Goal: Information Seeking & Learning: Learn about a topic

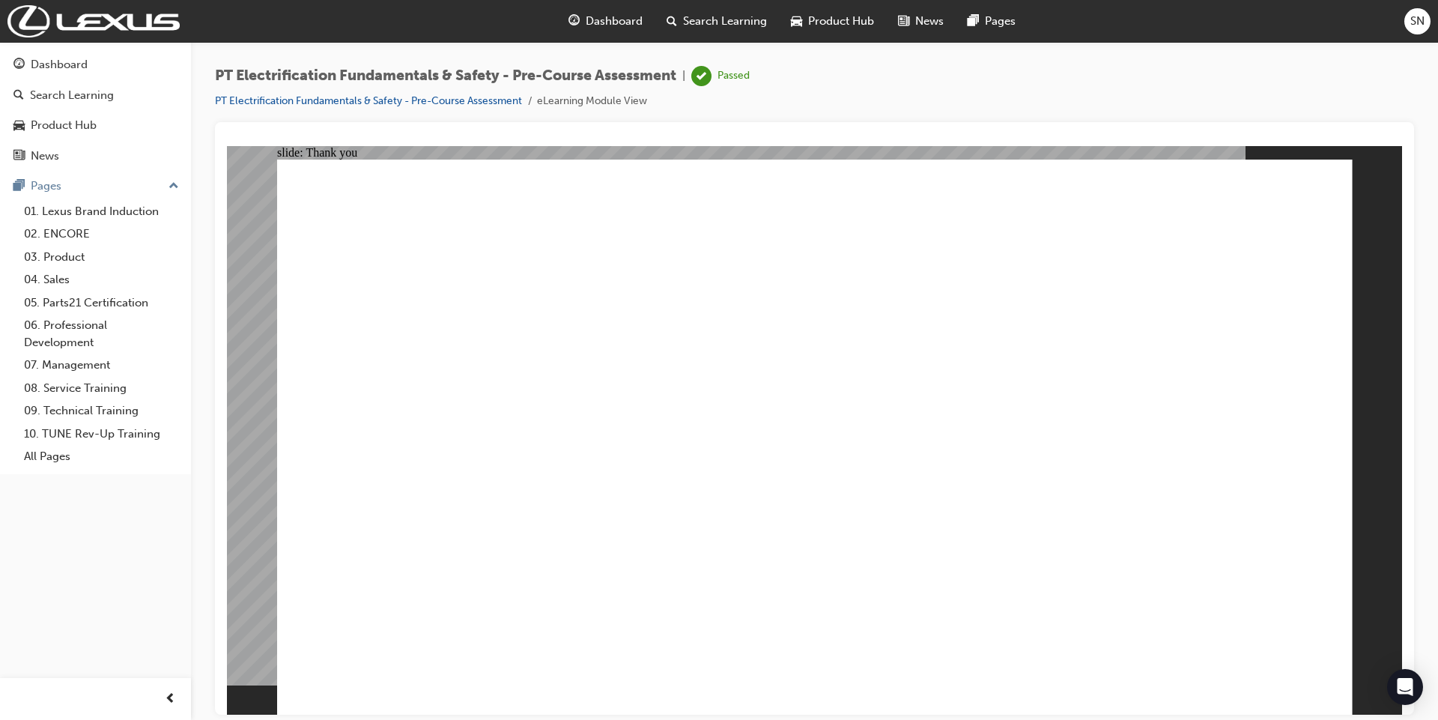
click at [336, 99] on link "PT Electrification Fundamentals & Safety - Pre-Course Assessment" at bounding box center [368, 100] width 307 height 13
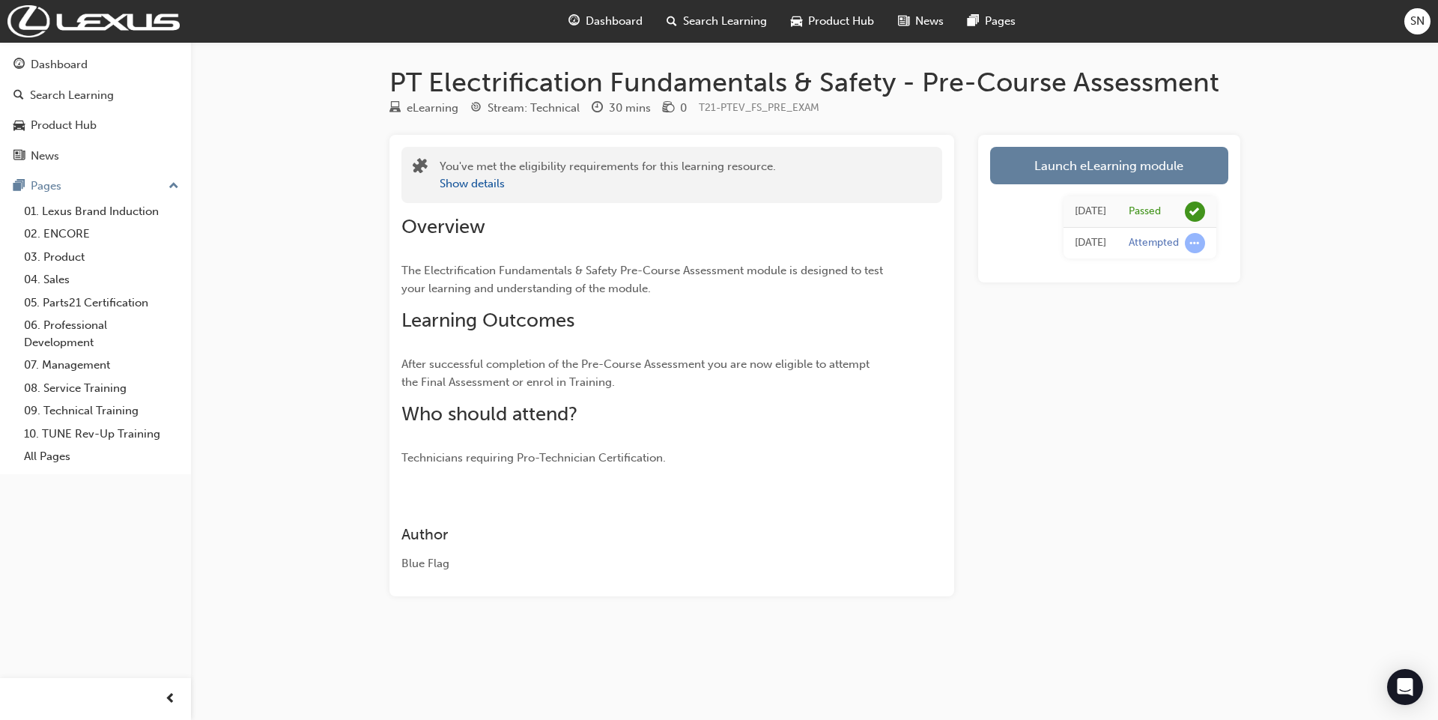
click at [591, 18] on span "Dashboard" at bounding box center [614, 21] width 57 height 17
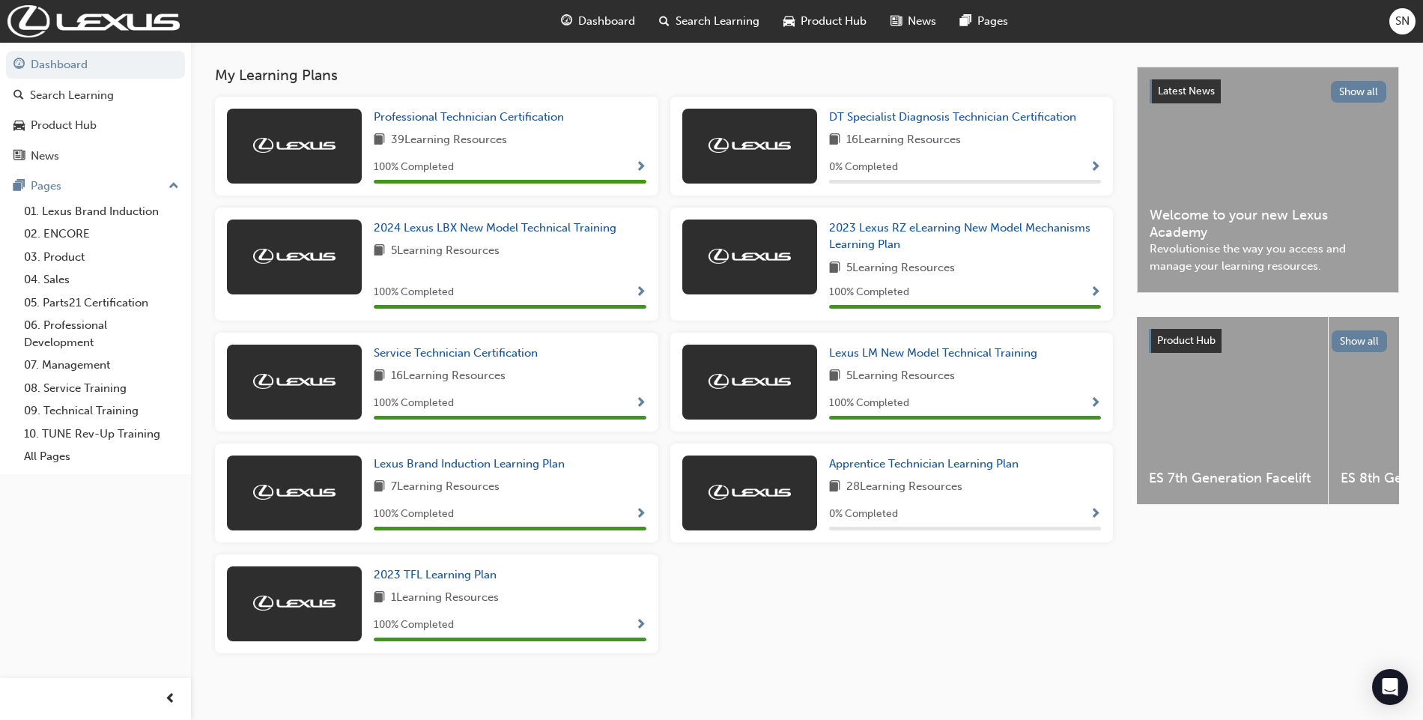
scroll to position [295, 0]
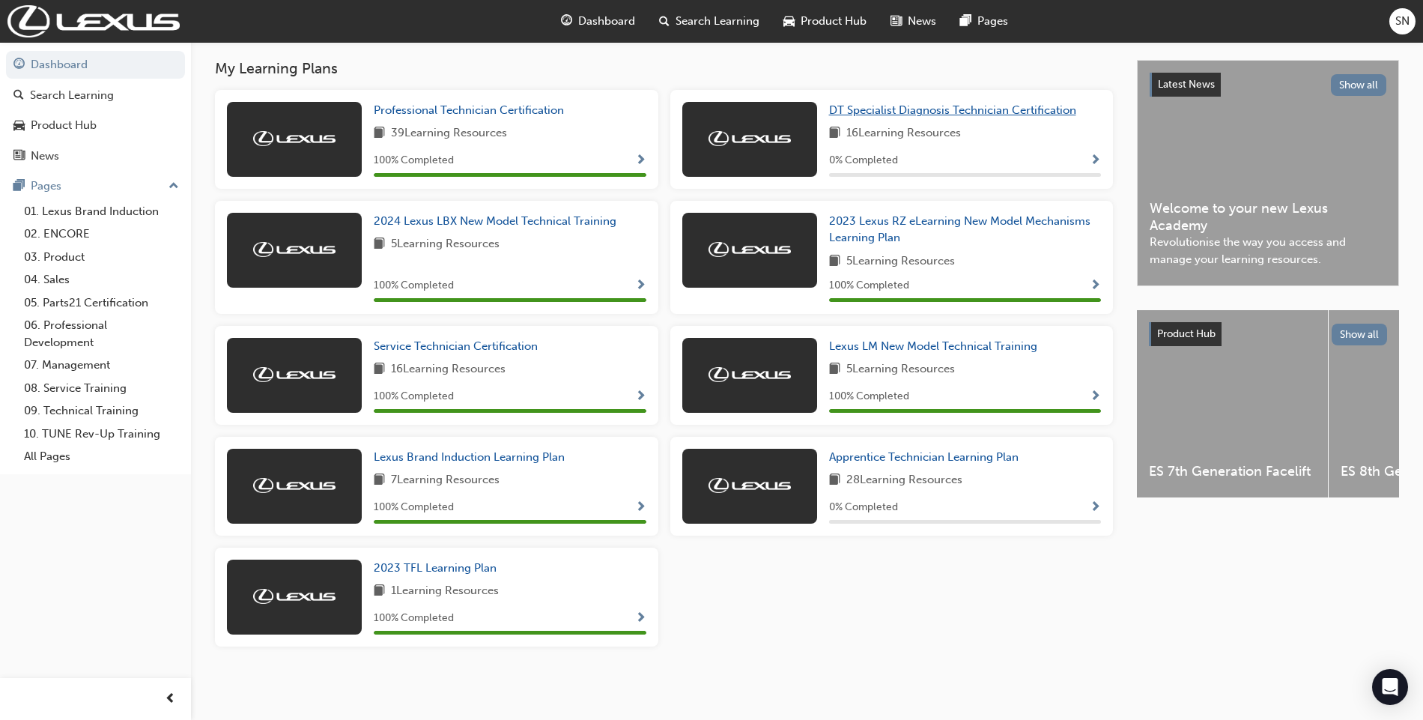
click at [862, 112] on span "DT Specialist Diagnosis Technician Certification" at bounding box center [952, 109] width 247 height 13
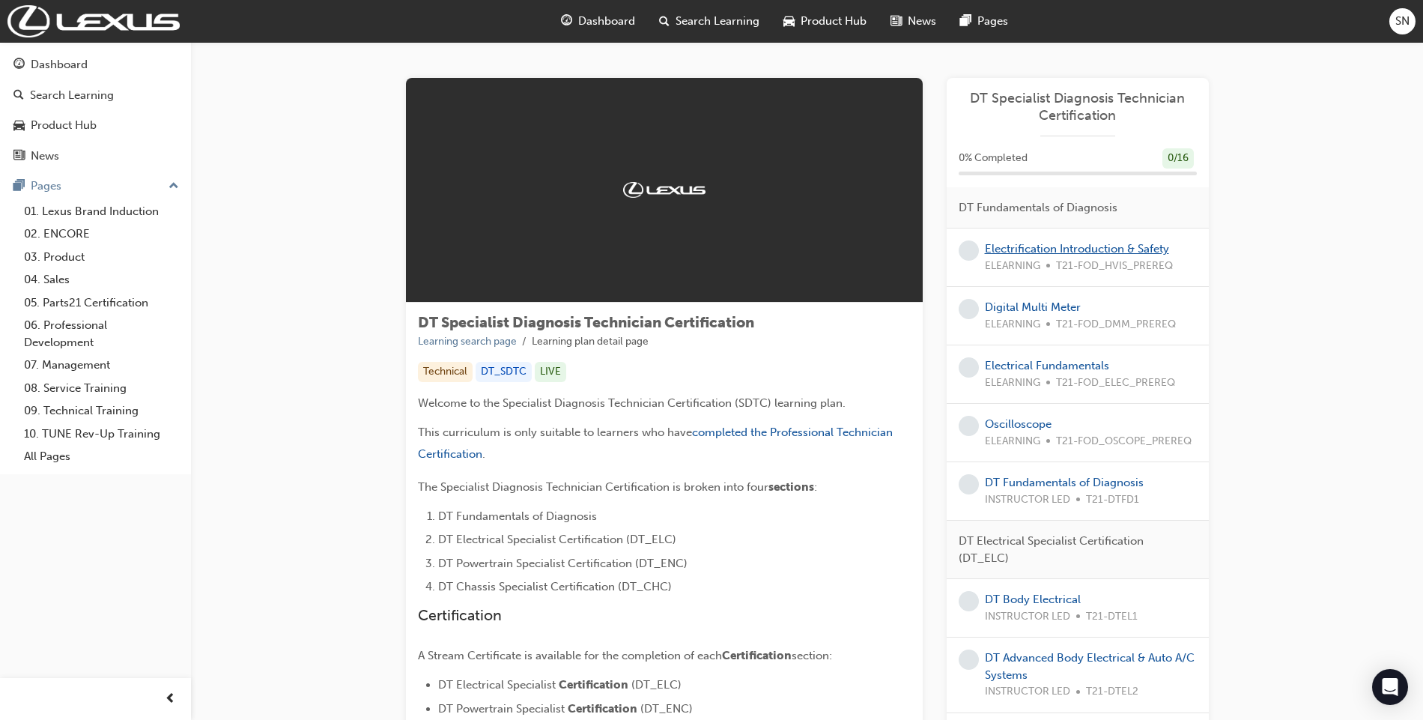
click at [1032, 252] on link "Electrification Introduction & Safety" at bounding box center [1077, 248] width 184 height 13
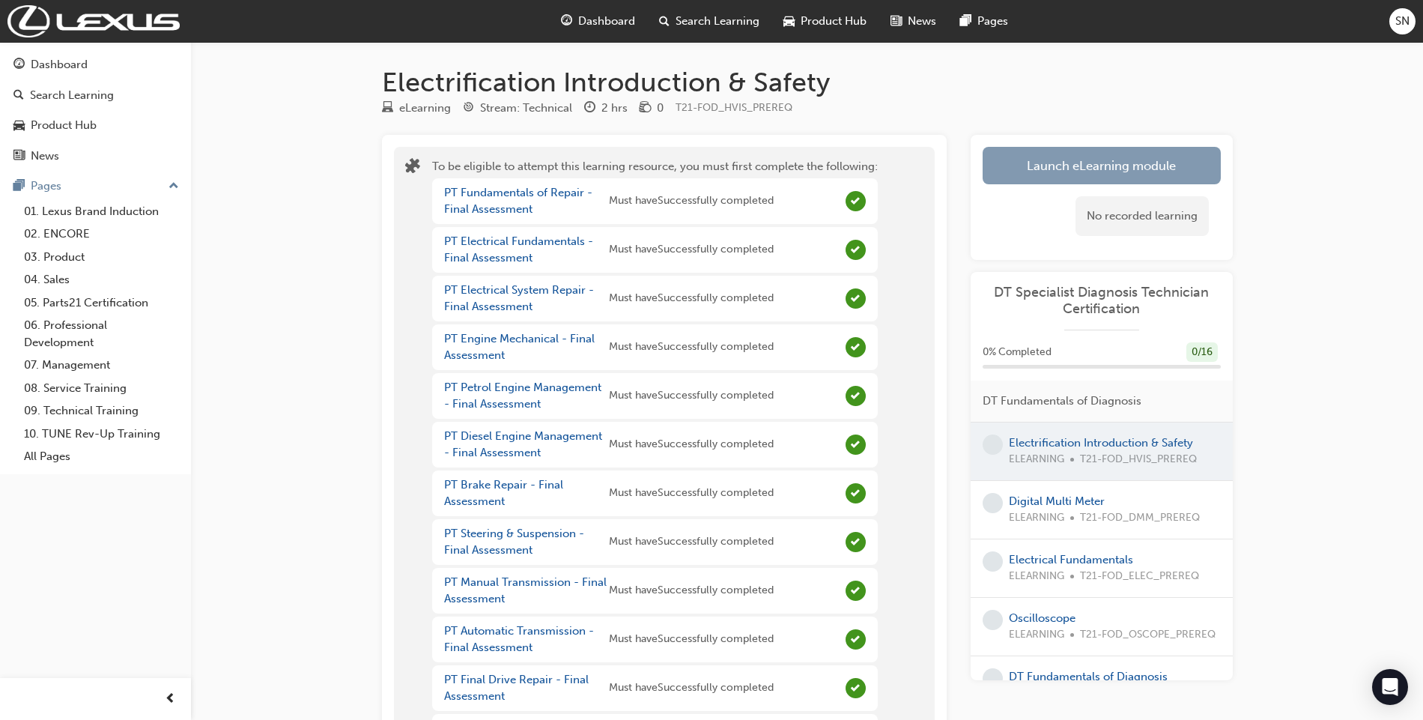
click at [1065, 160] on button "Launch eLearning module" at bounding box center [1102, 165] width 238 height 37
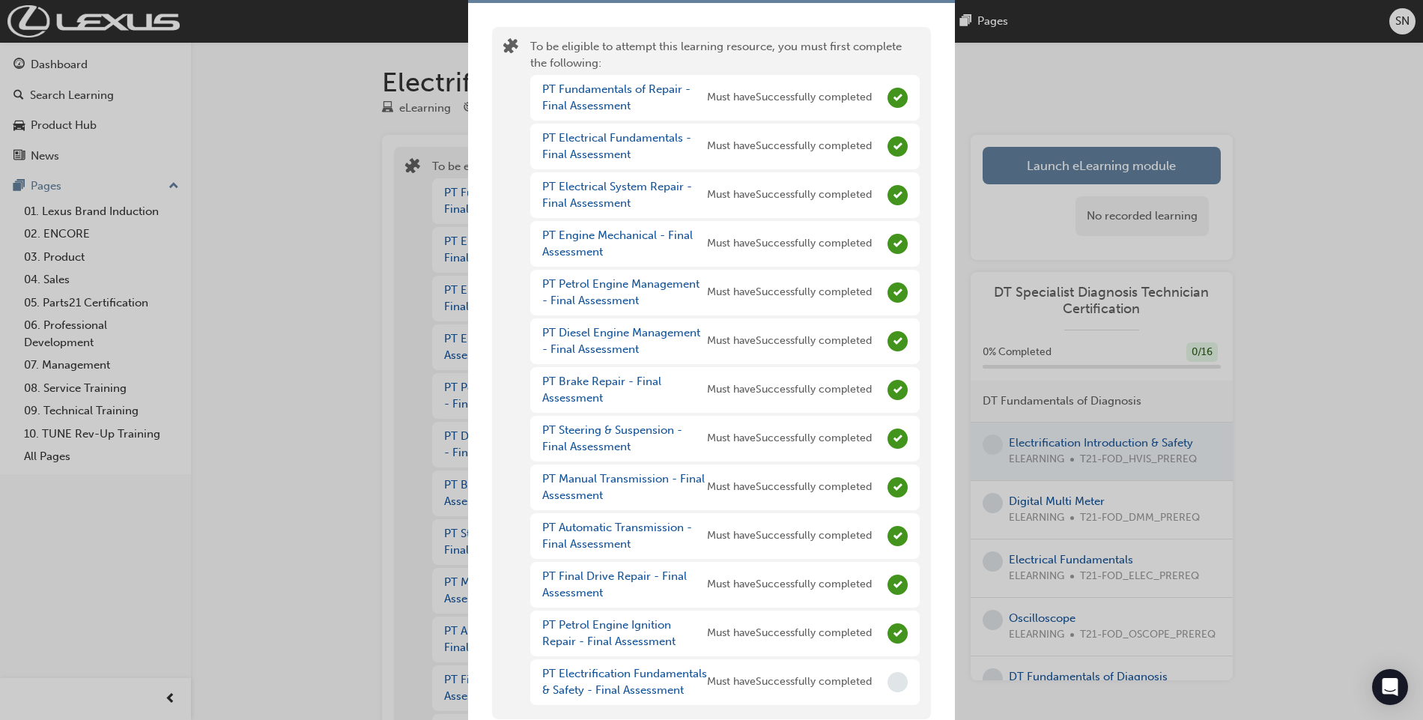
scroll to position [79, 0]
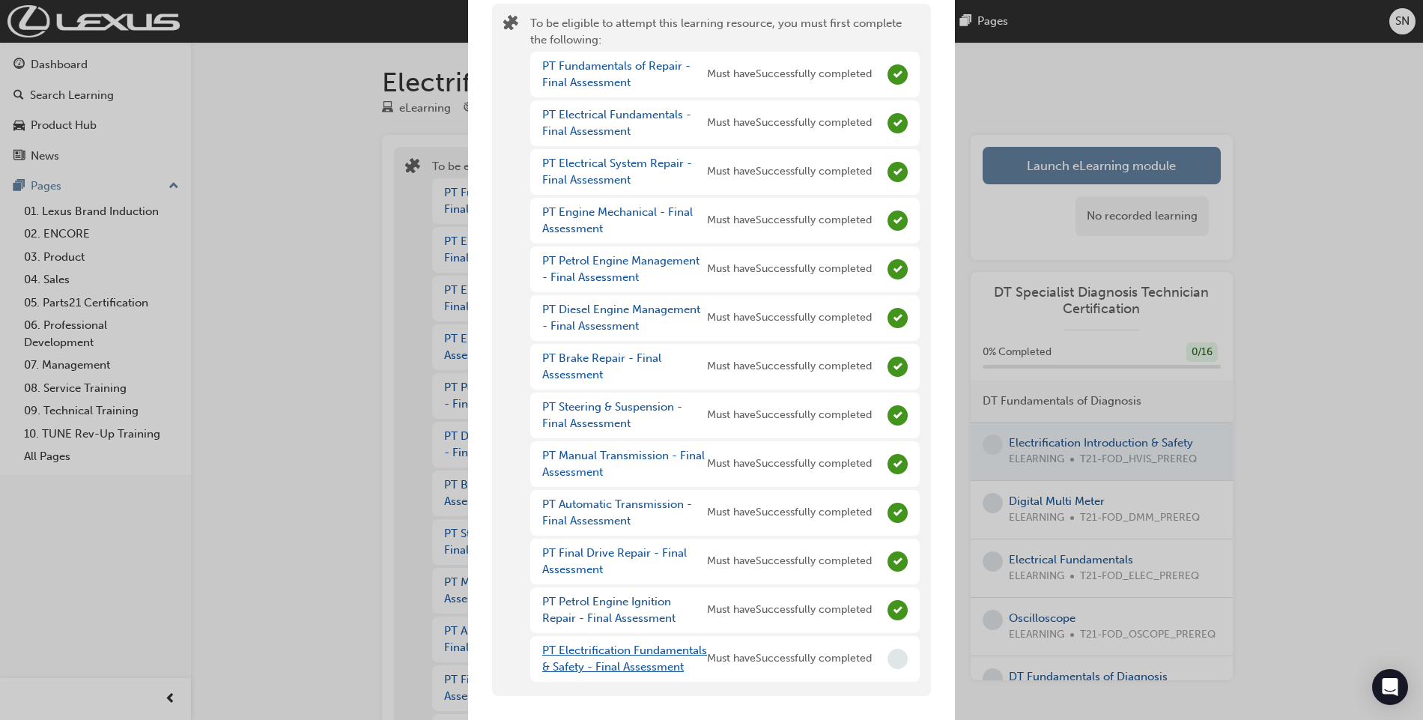
click at [596, 644] on link "PT Electrification Fundamentals & Safety - Final Assessment" at bounding box center [624, 659] width 165 height 31
